Goal: Transaction & Acquisition: Purchase product/service

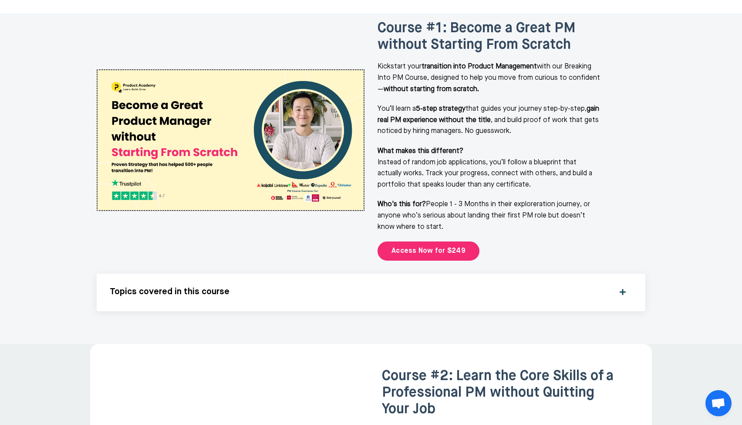
scroll to position [1239, 0]
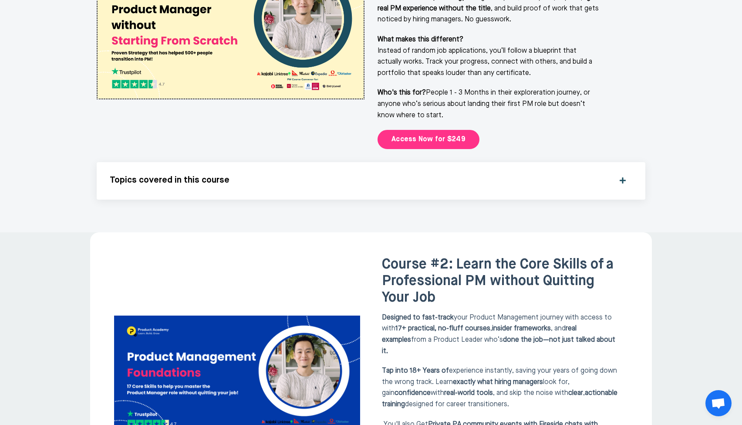
click at [436, 130] on link "Access Now for $249" at bounding box center [429, 139] width 102 height 19
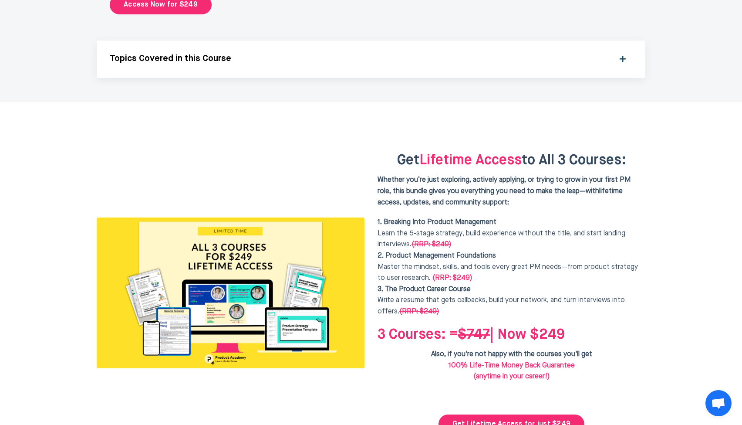
scroll to position [2137, 0]
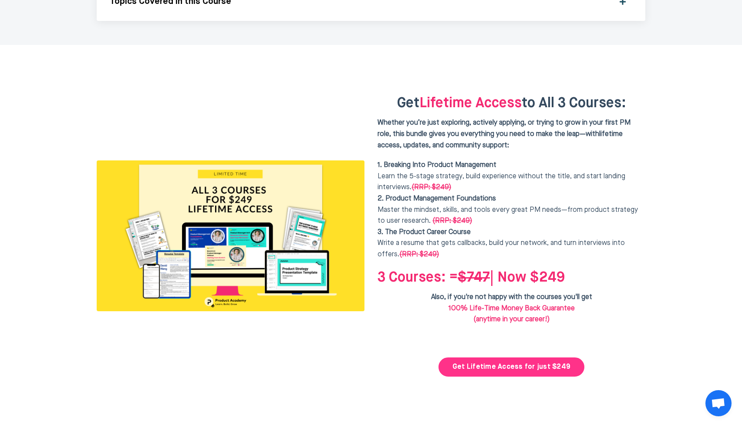
click at [520, 357] on link "Get Lifetime Access for just $249" at bounding box center [512, 366] width 146 height 19
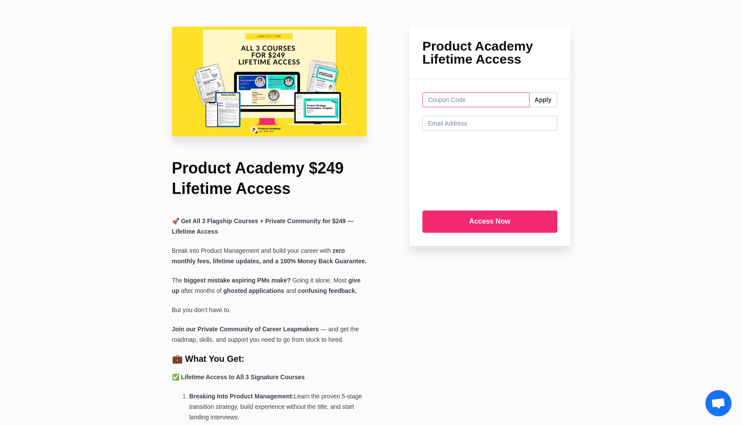
click at [435, 100] on input "text" at bounding box center [476, 99] width 107 height 15
paste input "FREELUNCH"
type input "FREELUNCH"
click at [543, 104] on button "Apply" at bounding box center [543, 99] width 28 height 15
click at [505, 101] on input "FREELUNCH" at bounding box center [476, 99] width 107 height 15
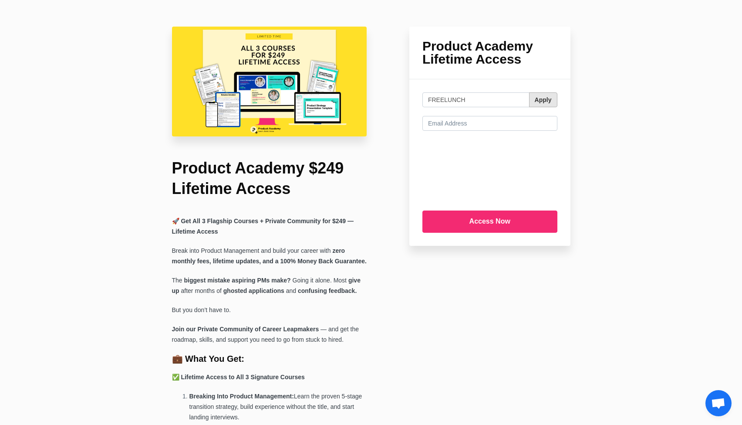
click at [543, 98] on button "Apply" at bounding box center [543, 99] width 28 height 15
type input "FREELUNCH"
click at [547, 103] on button "Apply" at bounding box center [543, 99] width 28 height 15
click at [546, 102] on button "Apply" at bounding box center [543, 99] width 28 height 15
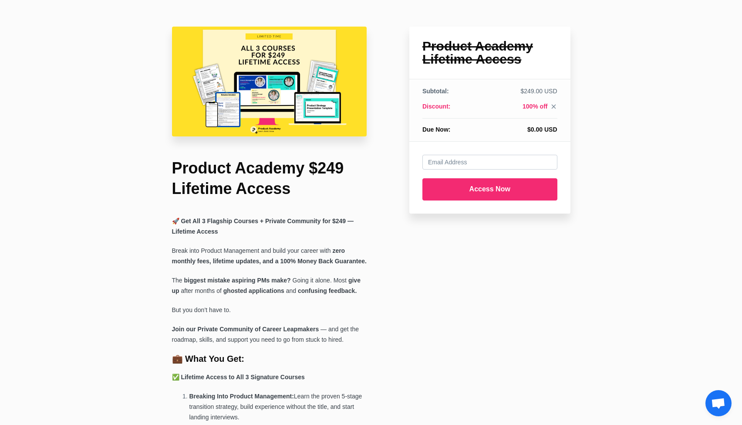
click at [493, 101] on td "$249.00 USD" at bounding box center [519, 94] width 76 height 15
click at [451, 164] on input "email" at bounding box center [490, 162] width 135 height 15
type input "dee"
type input "[EMAIL_ADDRESS][DOMAIN_NAME]"
click at [477, 186] on input "Access Now" at bounding box center [490, 189] width 135 height 22
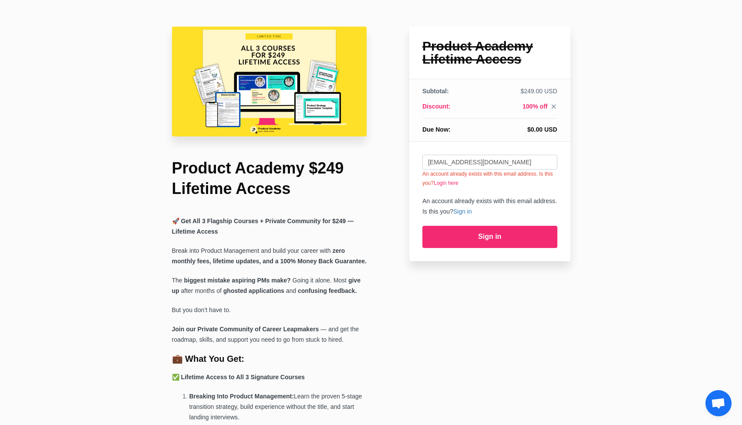
click at [459, 184] on link "Login here" at bounding box center [446, 183] width 25 height 6
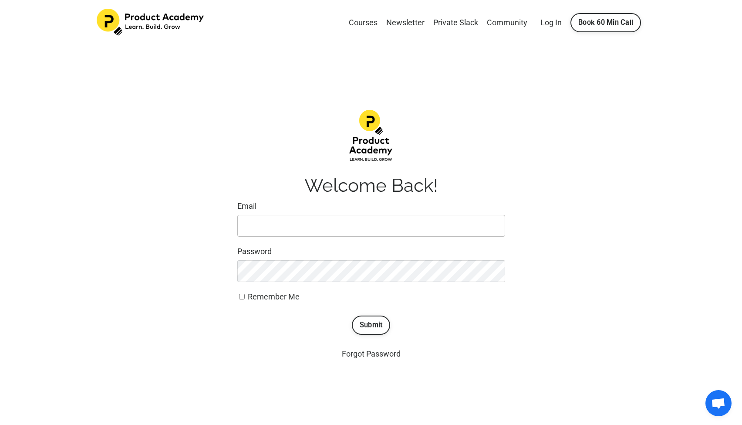
type input "[EMAIL_ADDRESS][DOMAIN_NAME]"
click at [371, 321] on button "Submit" at bounding box center [371, 324] width 39 height 19
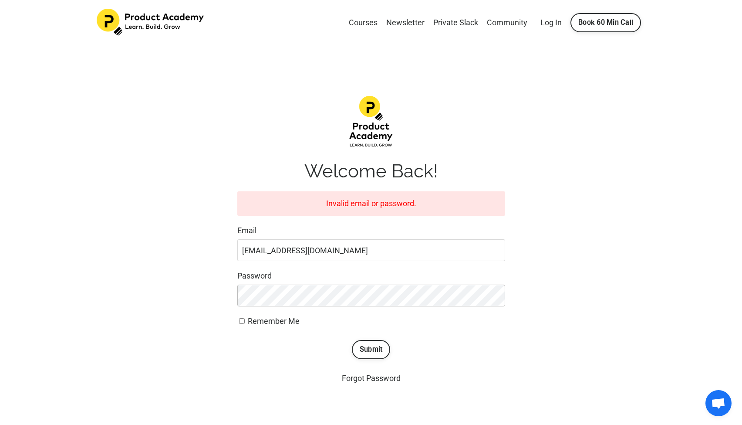
click at [371, 348] on button "Submit" at bounding box center [371, 349] width 39 height 19
click at [362, 379] on link "Forgot Password" at bounding box center [371, 377] width 59 height 9
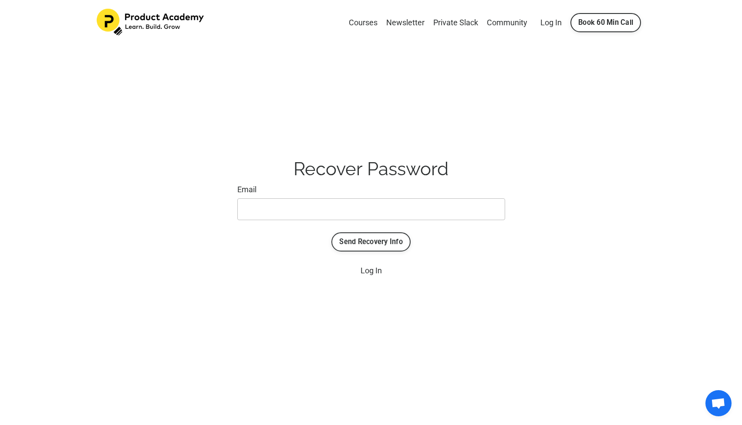
type input "deeptik02@gmail.com"
click at [380, 244] on button "Send Recovery Info" at bounding box center [371, 241] width 79 height 19
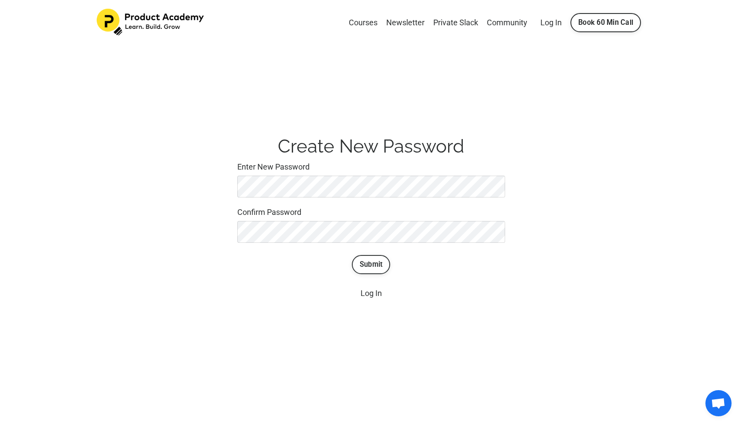
click at [372, 262] on button "Submit" at bounding box center [371, 264] width 39 height 19
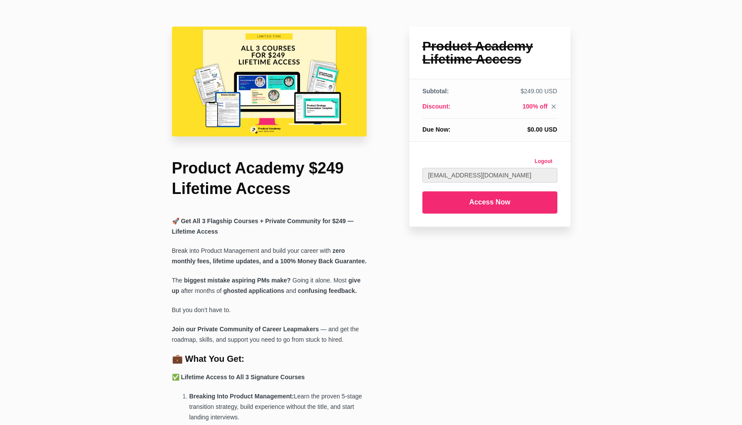
click at [474, 203] on input "Access Now" at bounding box center [490, 202] width 135 height 22
type input "Submitting..."
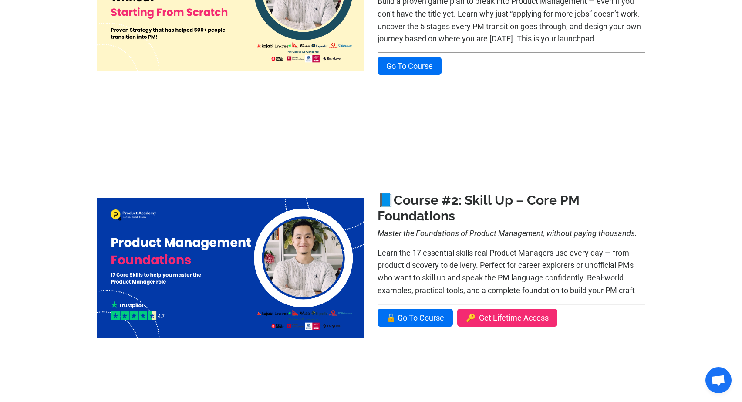
scroll to position [105, 0]
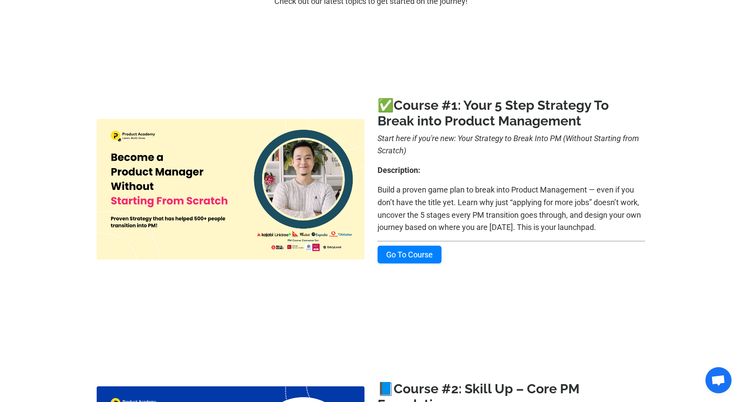
click at [403, 254] on link "Go To Course" at bounding box center [410, 255] width 64 height 18
